Goal: Download file/media

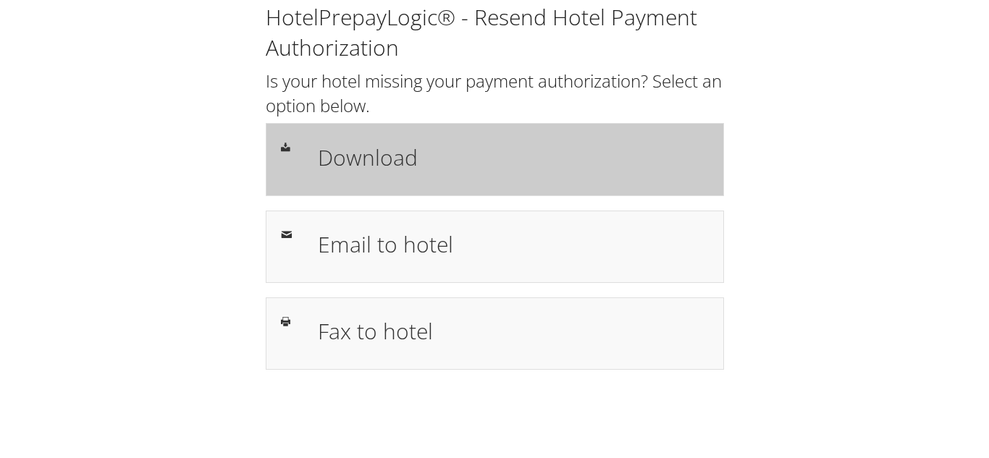
click at [376, 165] on h1 "Download" at bounding box center [513, 157] width 390 height 33
click at [501, 153] on h1 "Download" at bounding box center [513, 157] width 390 height 33
